Goal: Register for event/course

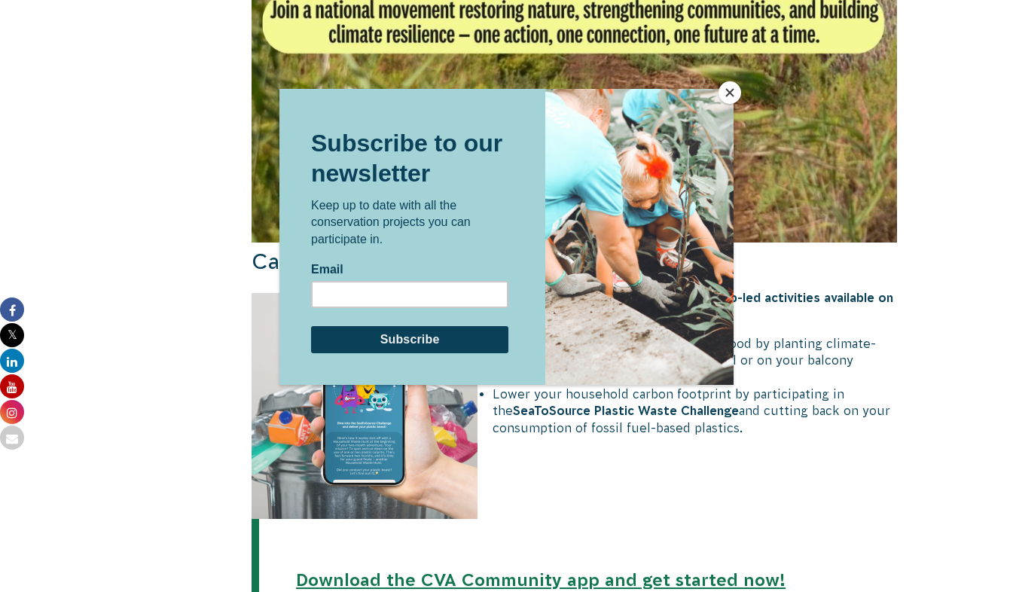
scroll to position [1382, 0]
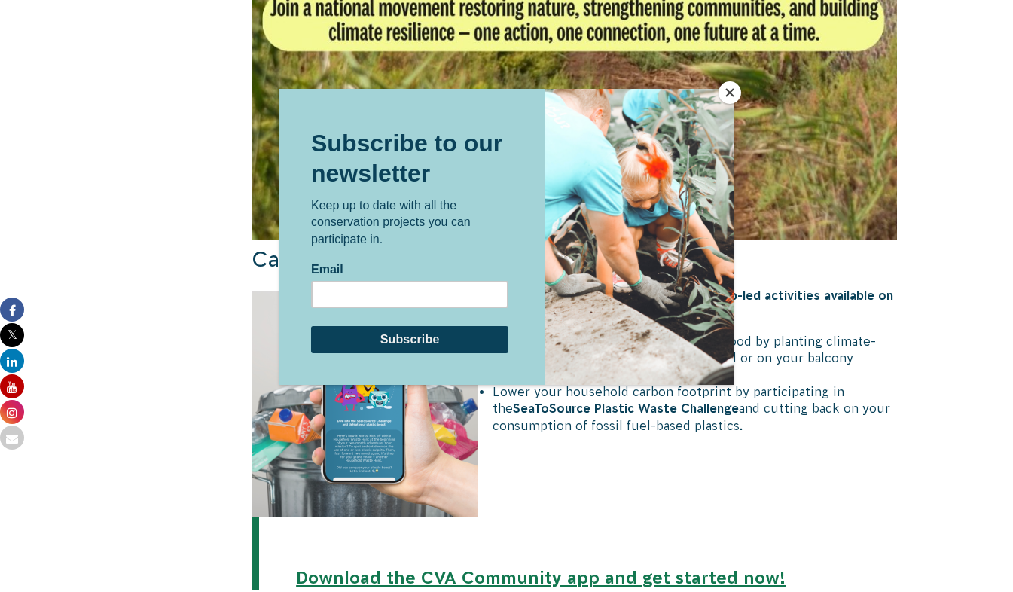
click at [730, 93] on button "Close" at bounding box center [729, 92] width 23 height 23
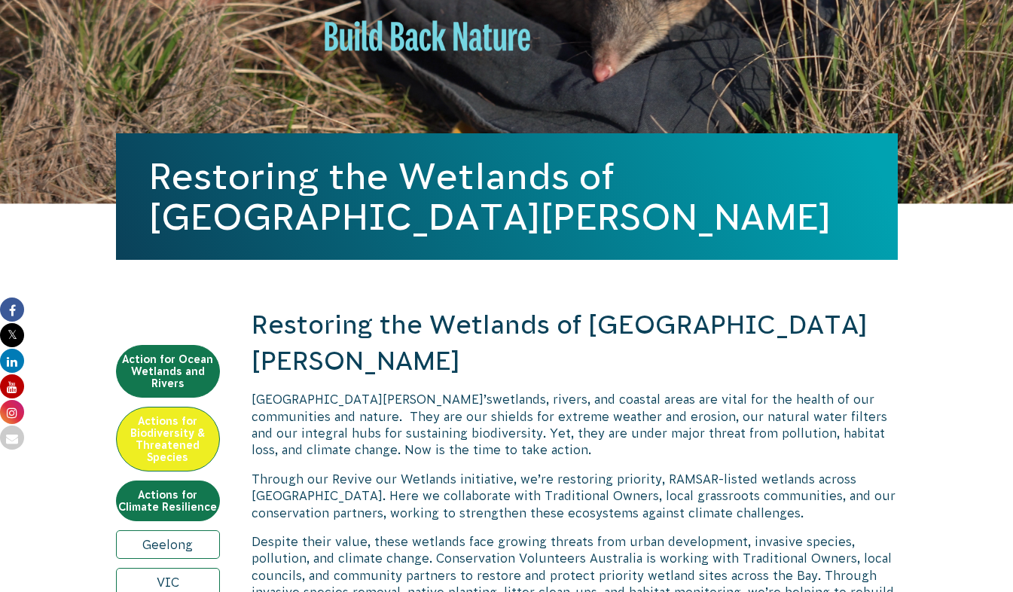
scroll to position [0, 0]
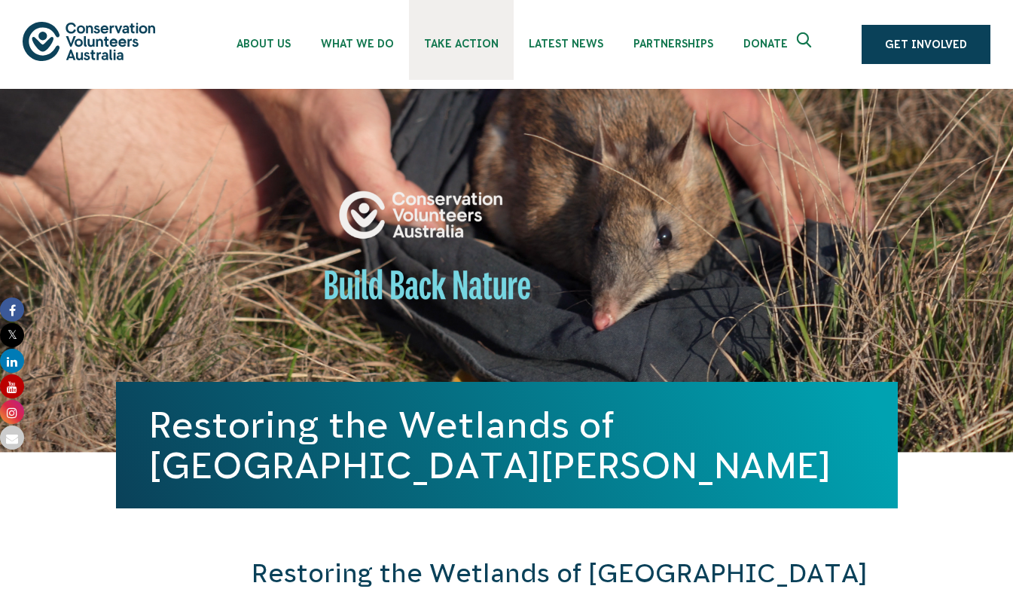
click at [459, 47] on span "Take Action" at bounding box center [461, 44] width 75 height 12
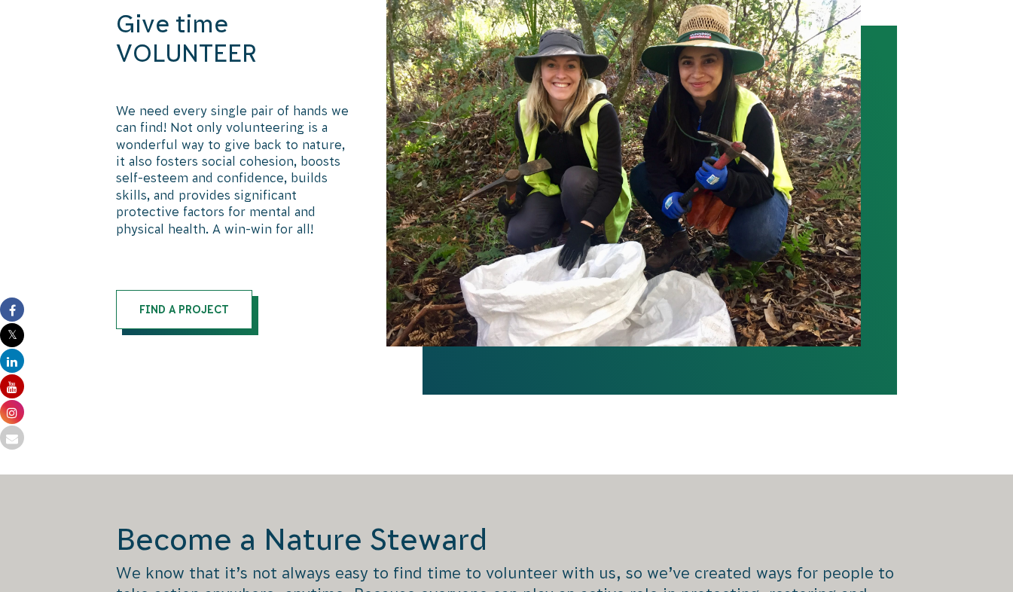
scroll to position [822, 0]
click at [185, 305] on link "Find a Project" at bounding box center [184, 309] width 136 height 39
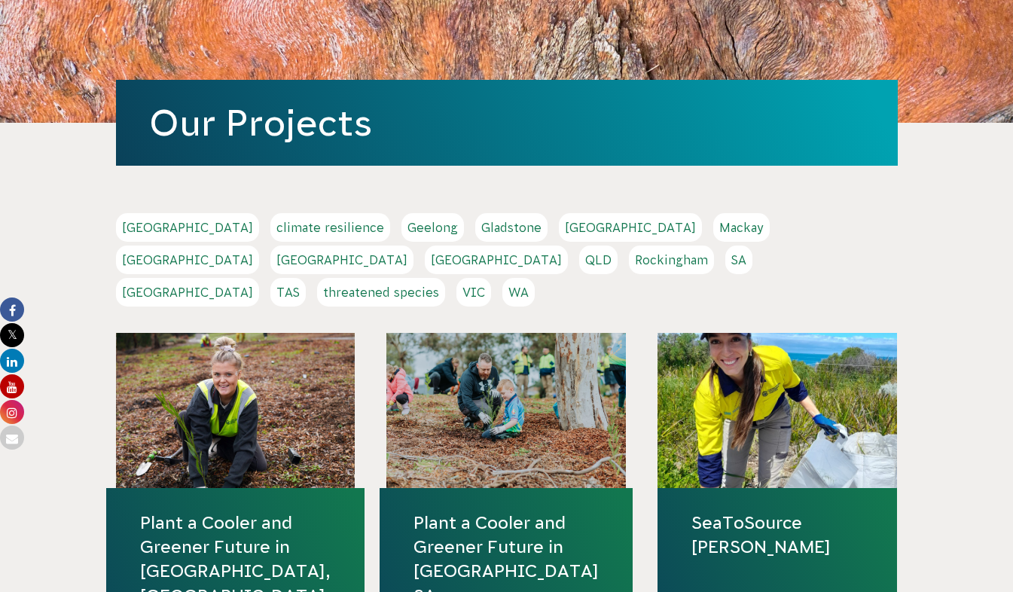
scroll to position [163, 0]
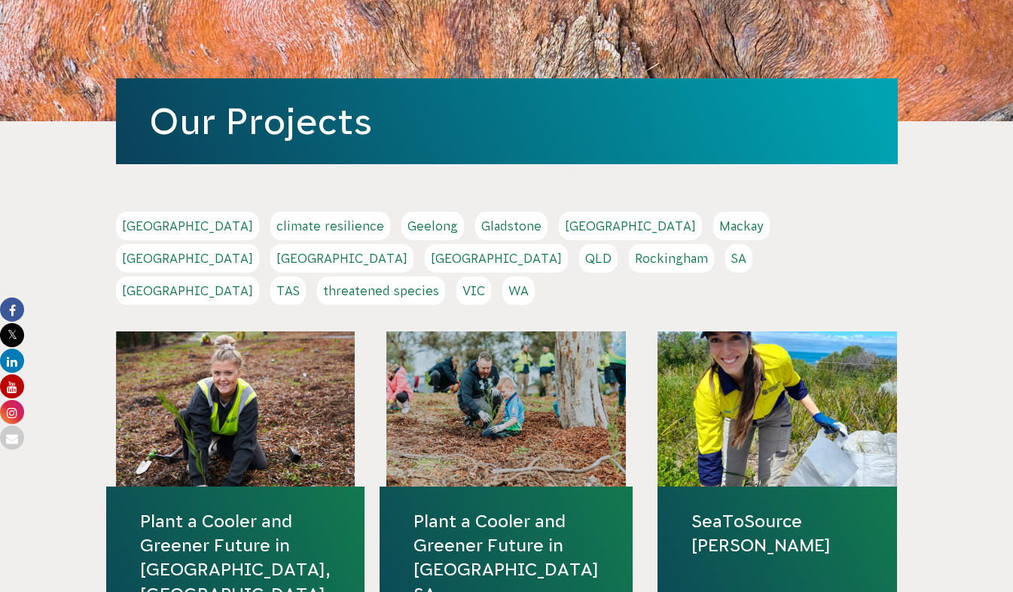
click at [491, 276] on link "VIC" at bounding box center [473, 290] width 35 height 29
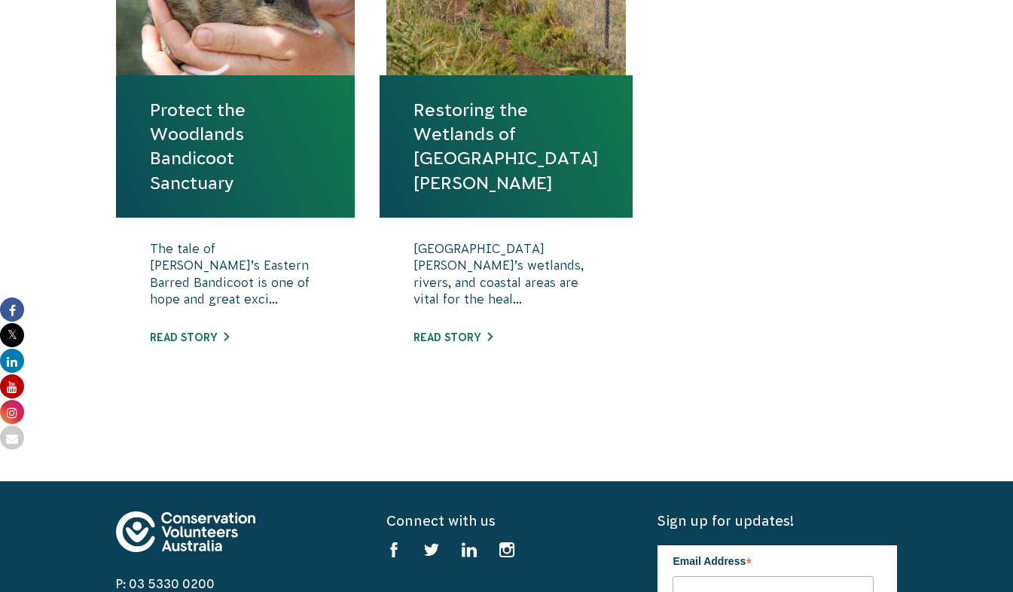
scroll to position [659, 0]
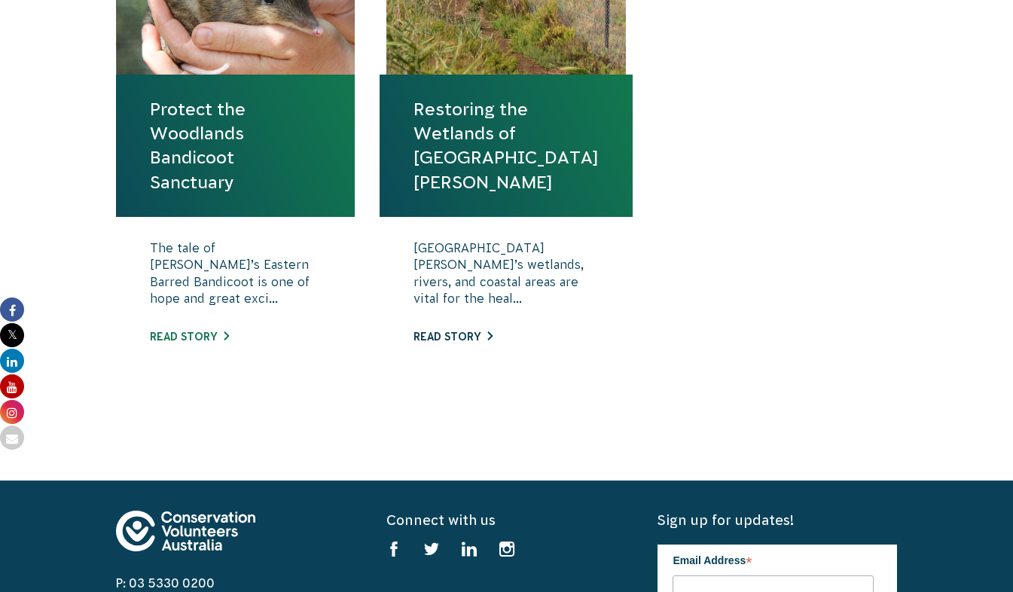
click at [461, 340] on link "Read story" at bounding box center [452, 337] width 79 height 12
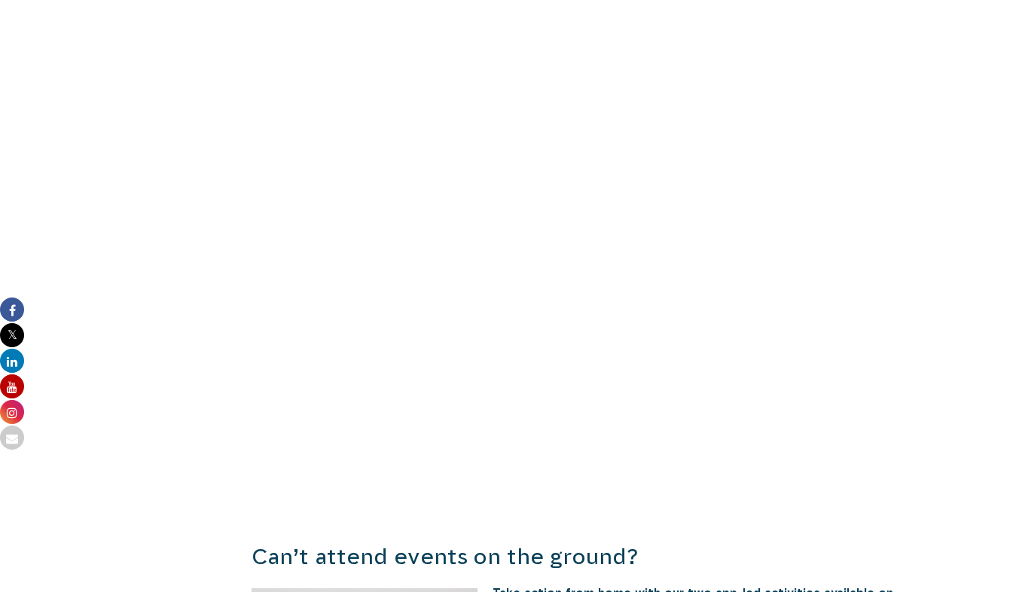
scroll to position [1087, 0]
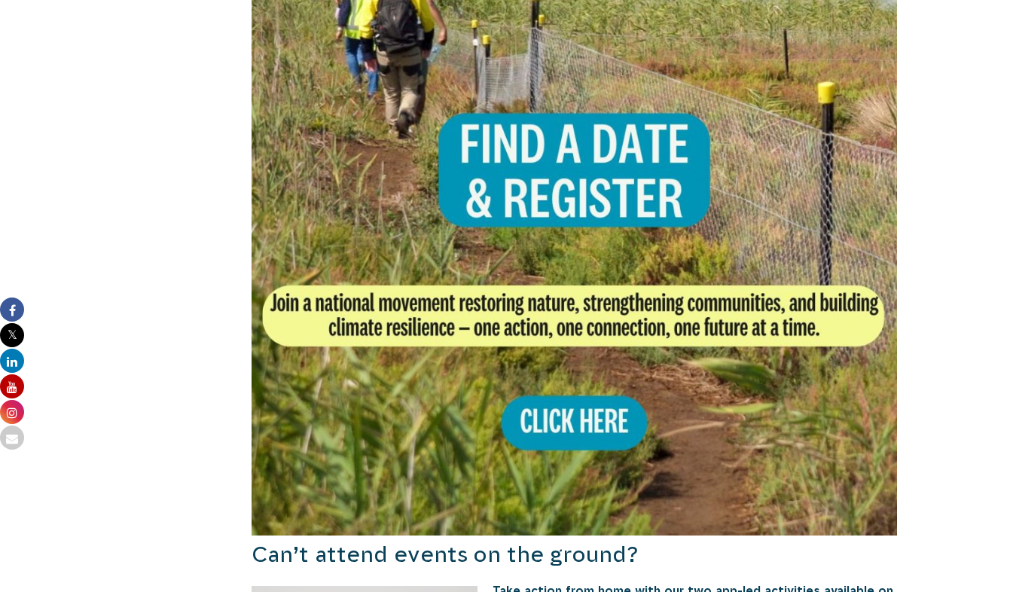
click at [593, 389] on img at bounding box center [574, 212] width 646 height 646
